Goal: Check status: Check status

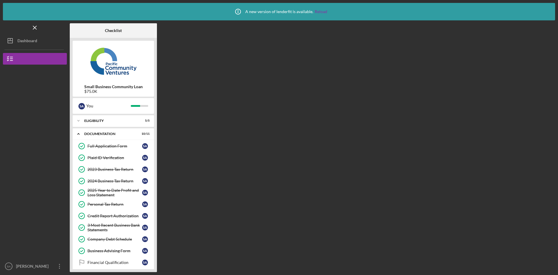
click at [43, 40] on button "Icon/Dashboard Dashboard" at bounding box center [35, 41] width 64 height 12
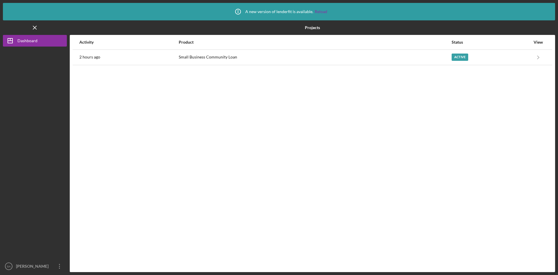
click at [526, 60] on div "Active" at bounding box center [490, 57] width 79 height 15
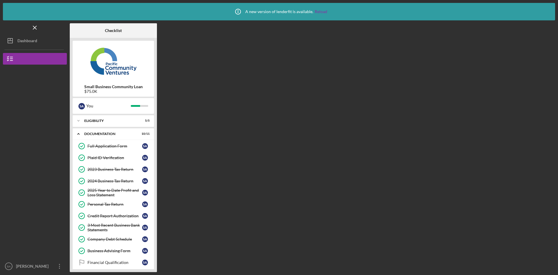
click at [26, 41] on div "Dashboard" at bounding box center [27, 41] width 20 height 13
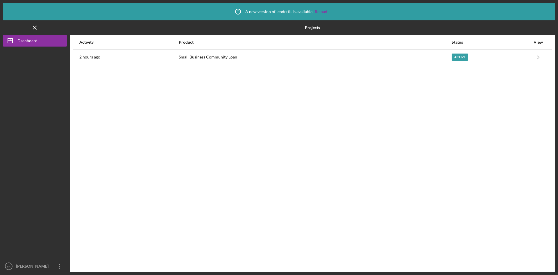
click at [538, 59] on icon "Icon/Navigate" at bounding box center [538, 57] width 13 height 13
